Goal: Check status: Check status

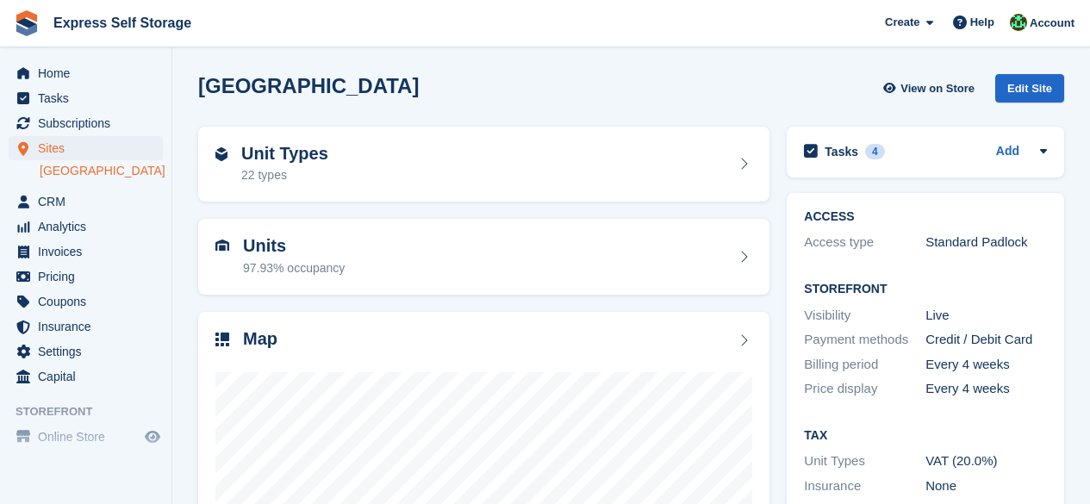
scroll to position [230, 0]
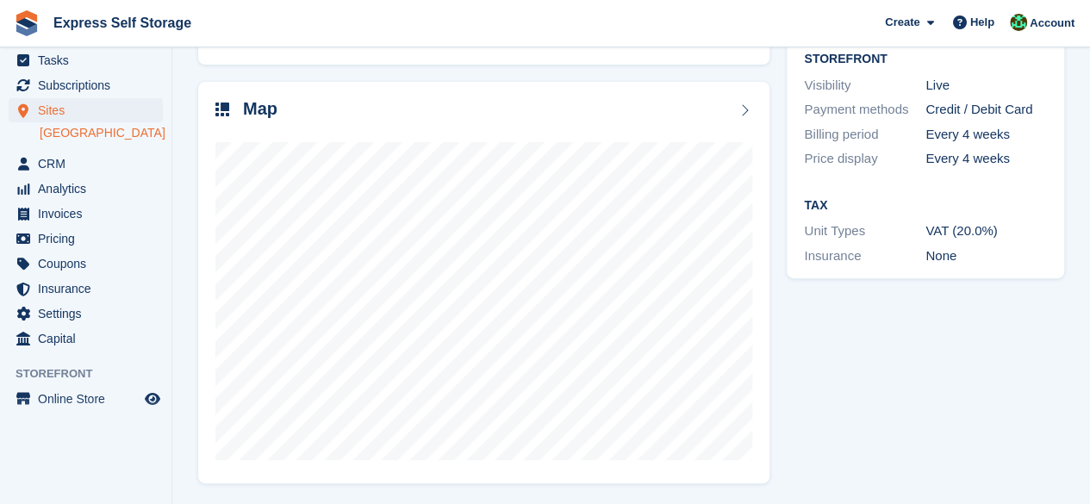
drag, startPoint x: 0, startPoint y: 0, endPoint x: 57, endPoint y: 47, distance: 73.5
click at [57, 47] on div "North Finchley View on Store Edit Site Unit Types 22 types Units 97.93% occupan…" at bounding box center [545, 138] width 1090 height 736
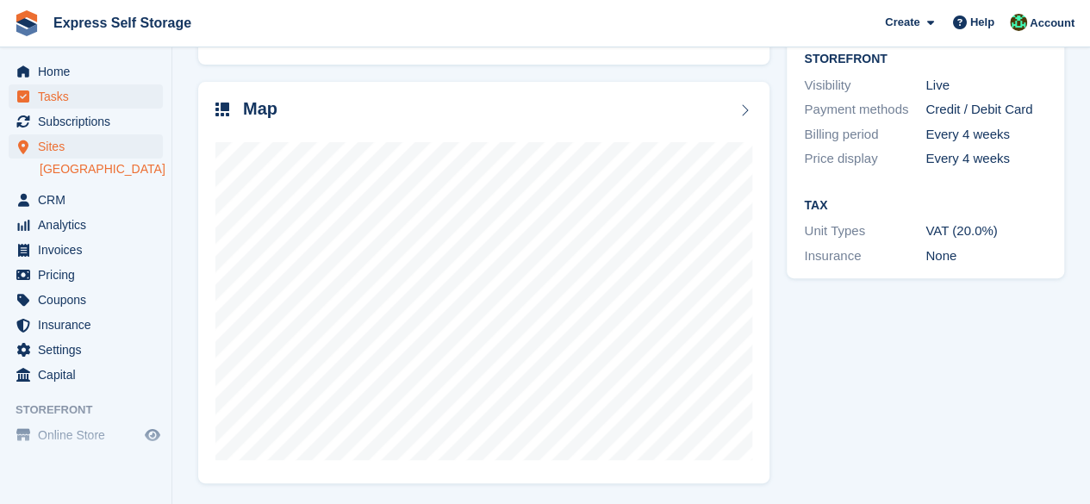
scroll to position [0, 0]
click at [90, 78] on span "Home" at bounding box center [89, 73] width 103 height 24
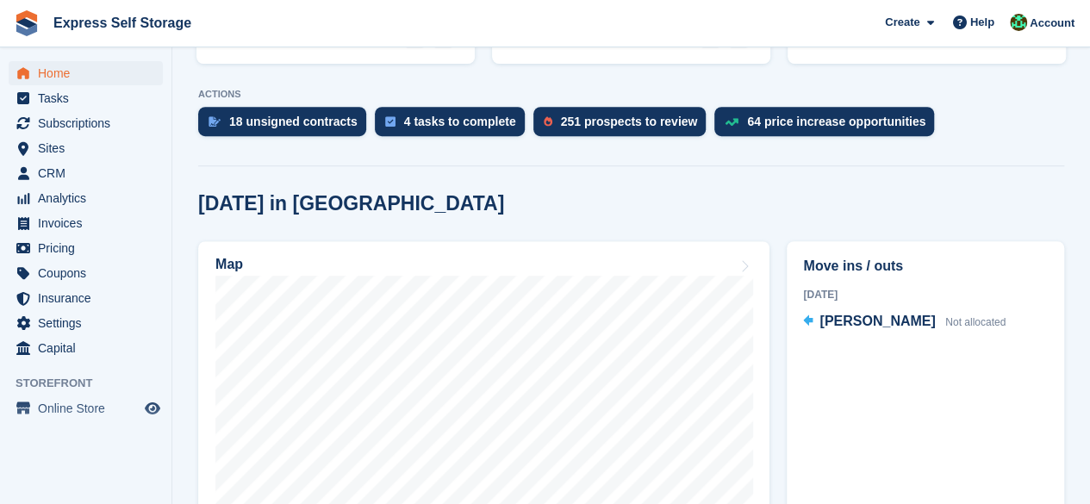
scroll to position [431, 0]
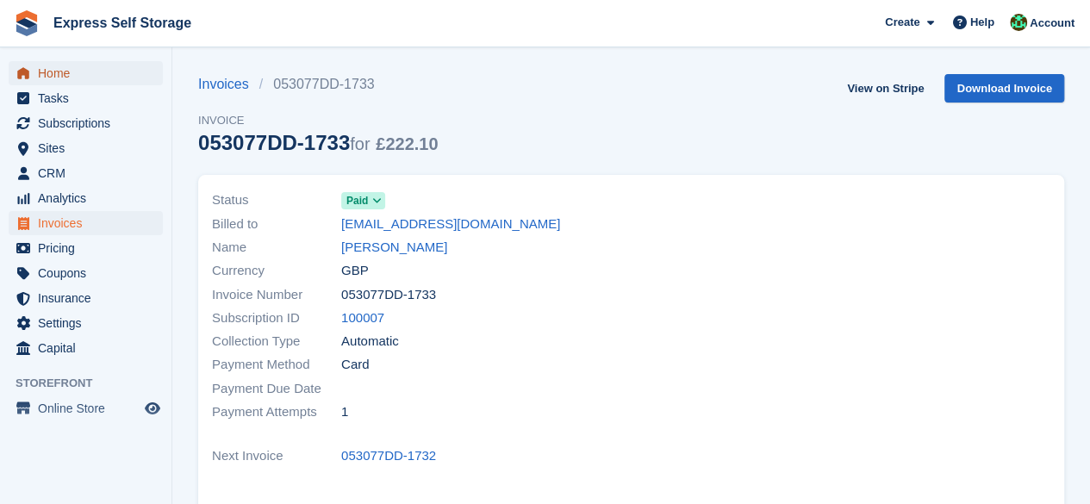
click at [80, 78] on span "Home" at bounding box center [89, 73] width 103 height 24
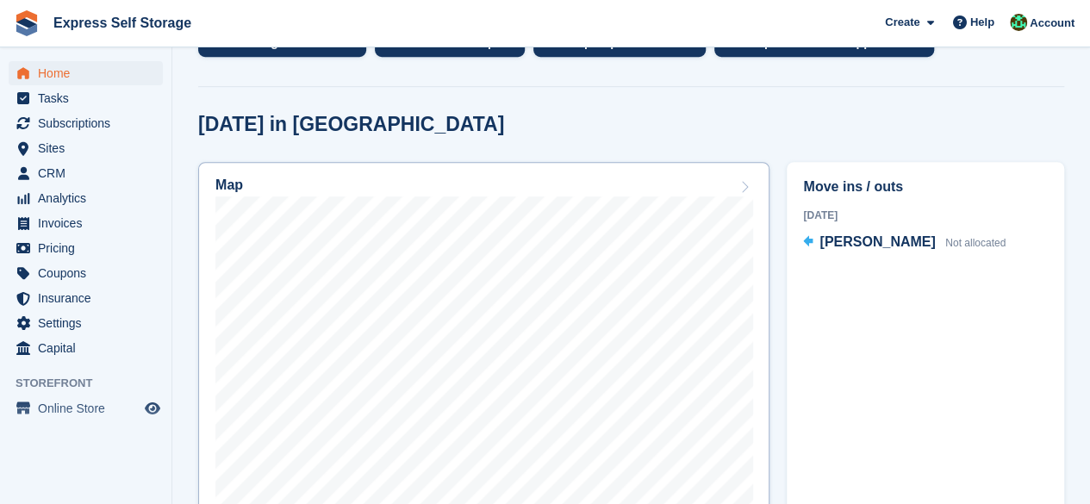
scroll to position [431, 0]
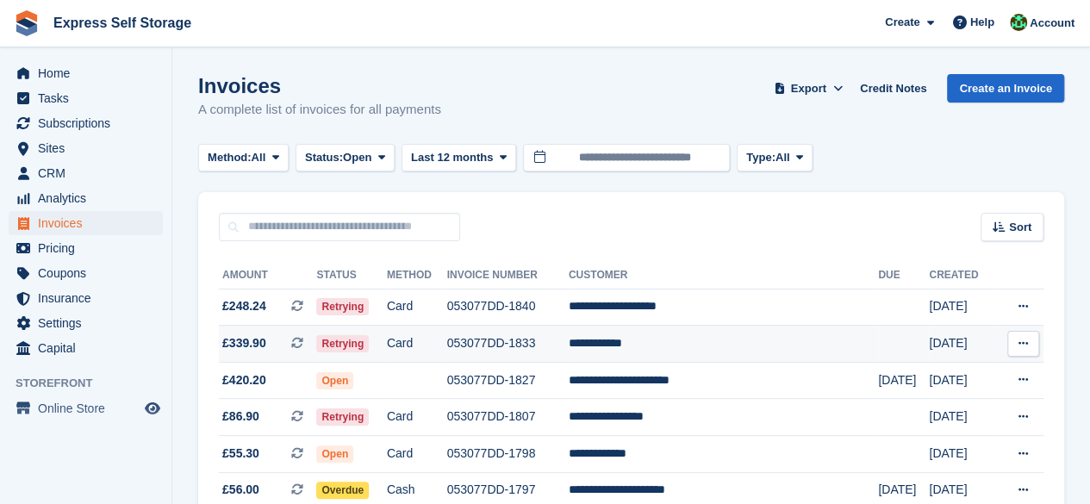
click at [553, 354] on td "053077DD-1833" at bounding box center [507, 344] width 121 height 37
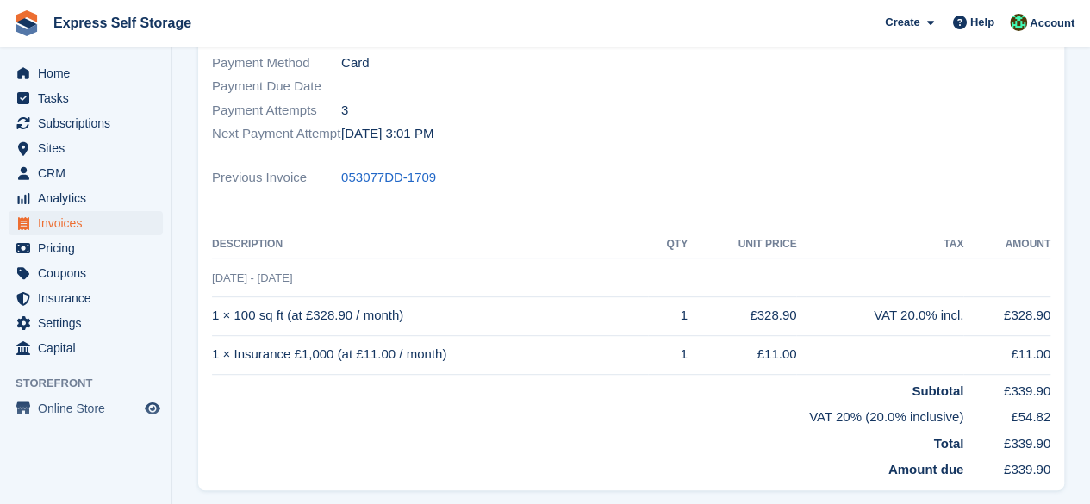
scroll to position [345, 0]
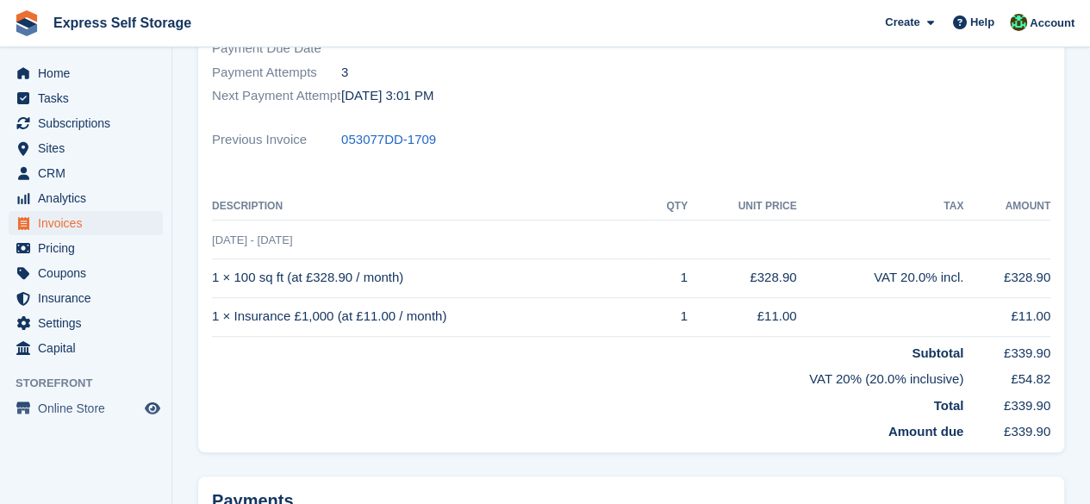
click at [735, 119] on div "Status Retrying Billed to [EMAIL_ADDRESS][DOMAIN_NAME] Name [PERSON_NAME] Curre…" at bounding box center [631, 143] width 866 height 617
drag, startPoint x: 639, startPoint y: 139, endPoint x: 626, endPoint y: 139, distance: 12.9
click at [626, 139] on div "Previous Invoice 053077DD-1709" at bounding box center [631, 139] width 838 height 23
